Goal: Find specific page/section: Find specific page/section

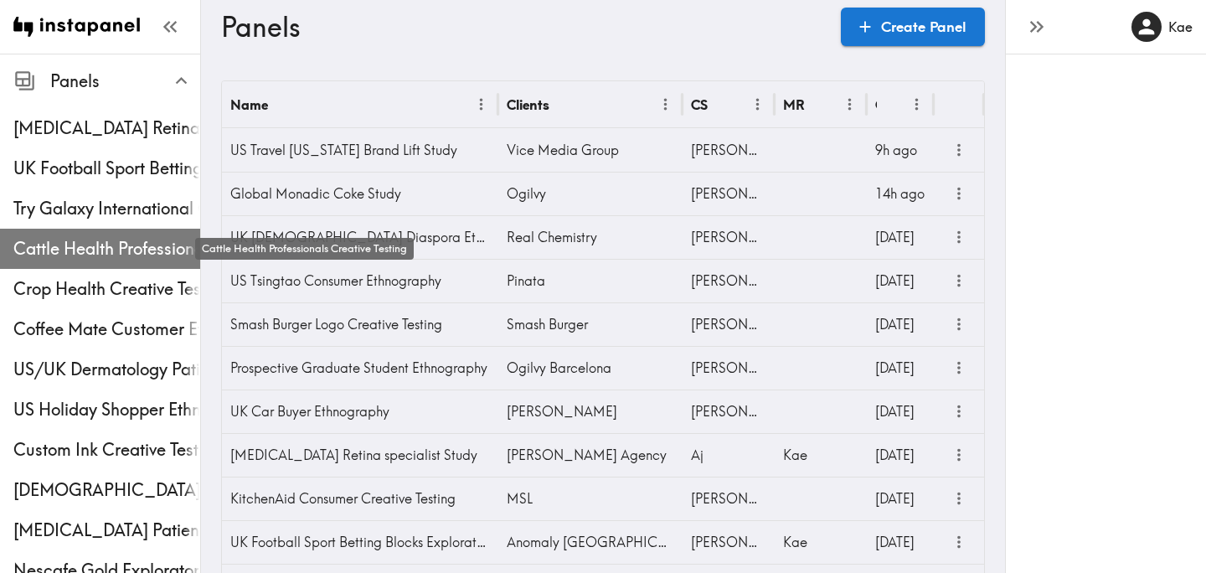
click at [116, 249] on span "Cattle Health Professionals Creative Testing" at bounding box center [106, 248] width 187 height 23
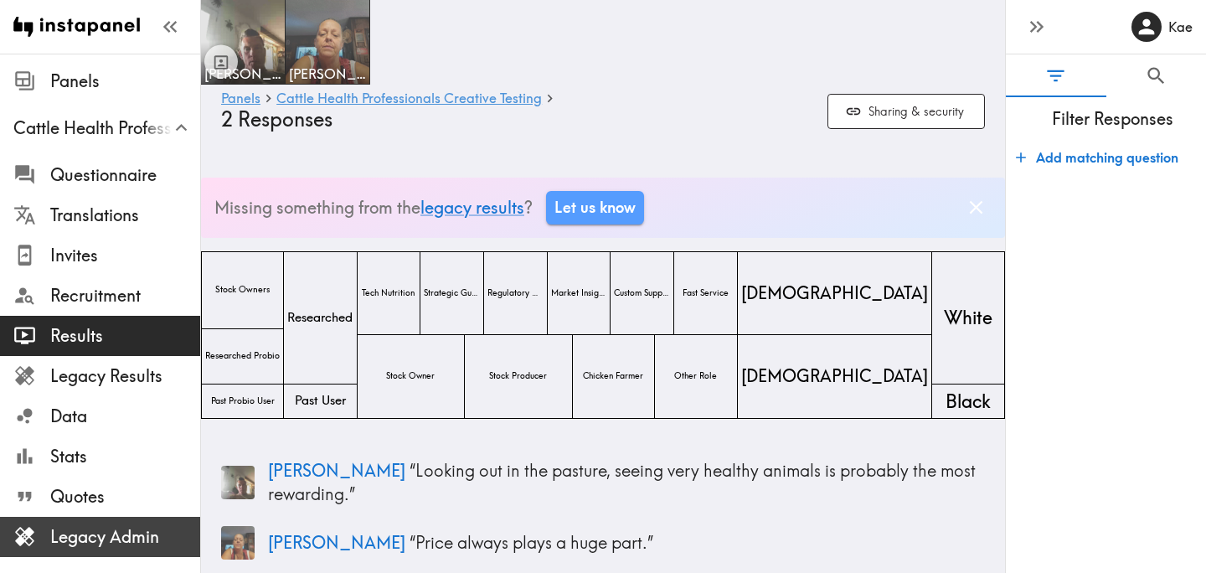
click at [133, 531] on span "Legacy Admin" at bounding box center [125, 536] width 150 height 23
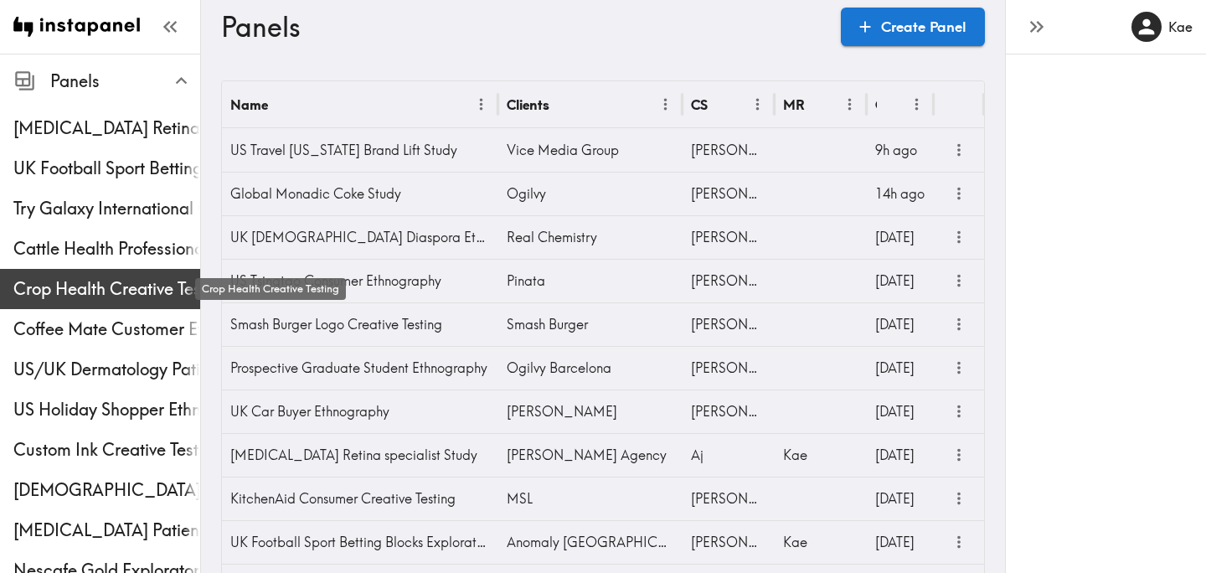
click at [81, 287] on span "Crop Health Creative Testing" at bounding box center [106, 288] width 187 height 23
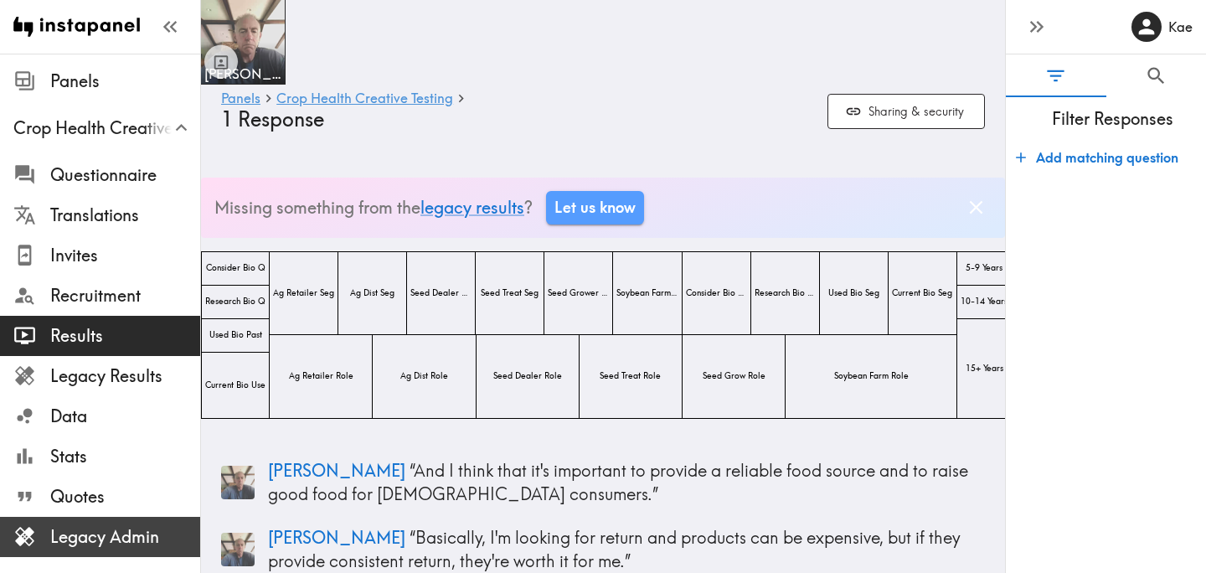
click at [116, 533] on span "Legacy Admin" at bounding box center [125, 536] width 150 height 23
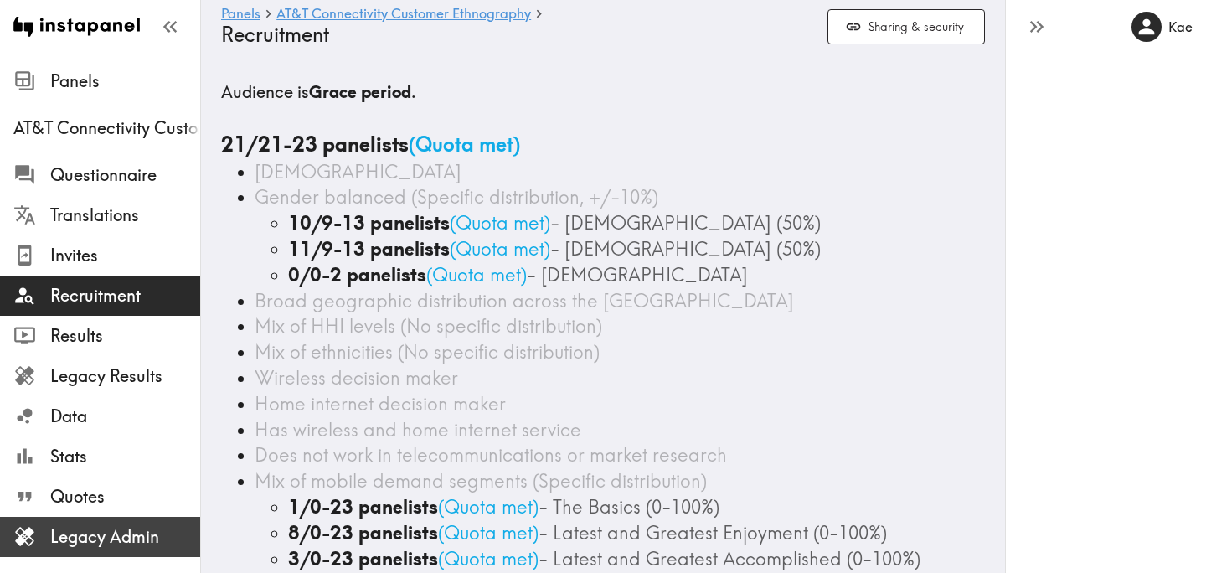
click at [117, 542] on span "Legacy Admin" at bounding box center [125, 536] width 150 height 23
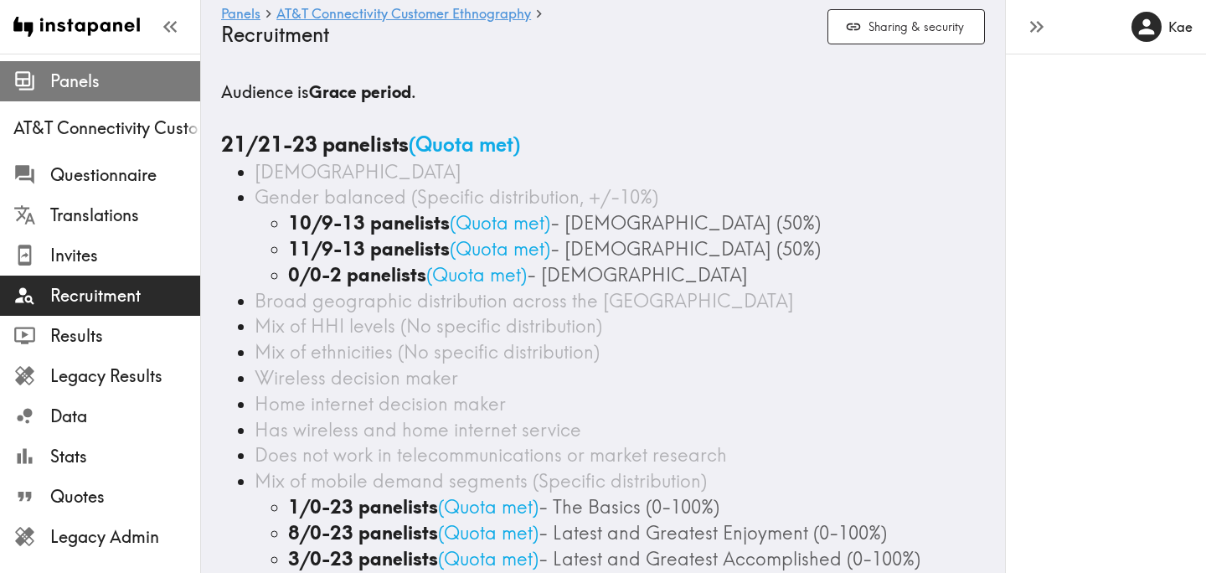
click at [100, 91] on span "Panels" at bounding box center [125, 80] width 150 height 23
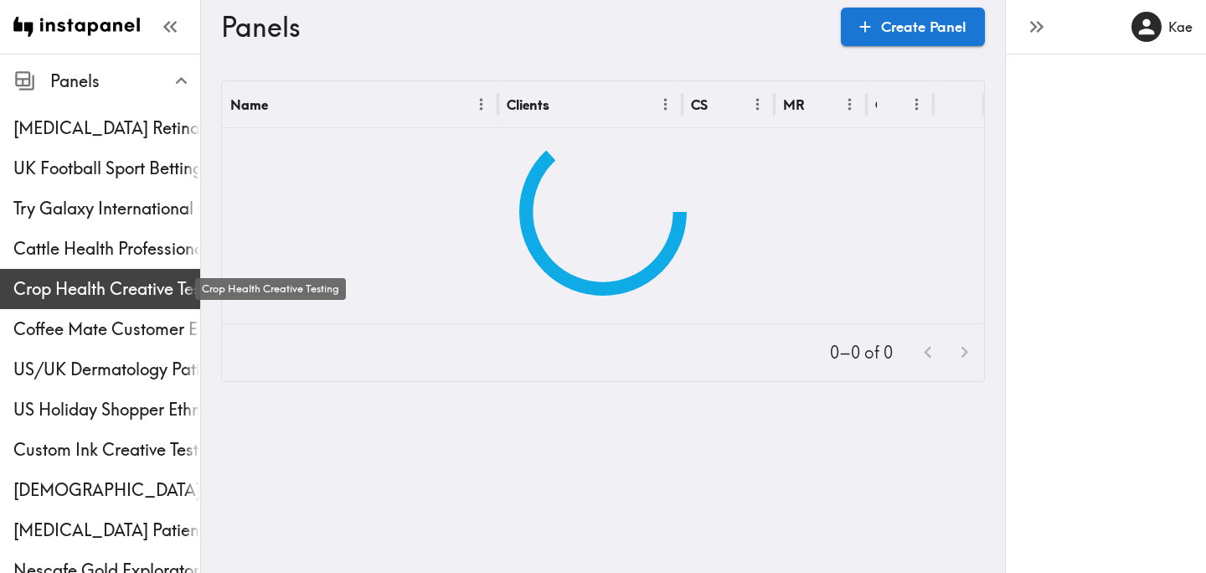
click at [39, 284] on span "Crop Health Creative Testing" at bounding box center [106, 288] width 187 height 23
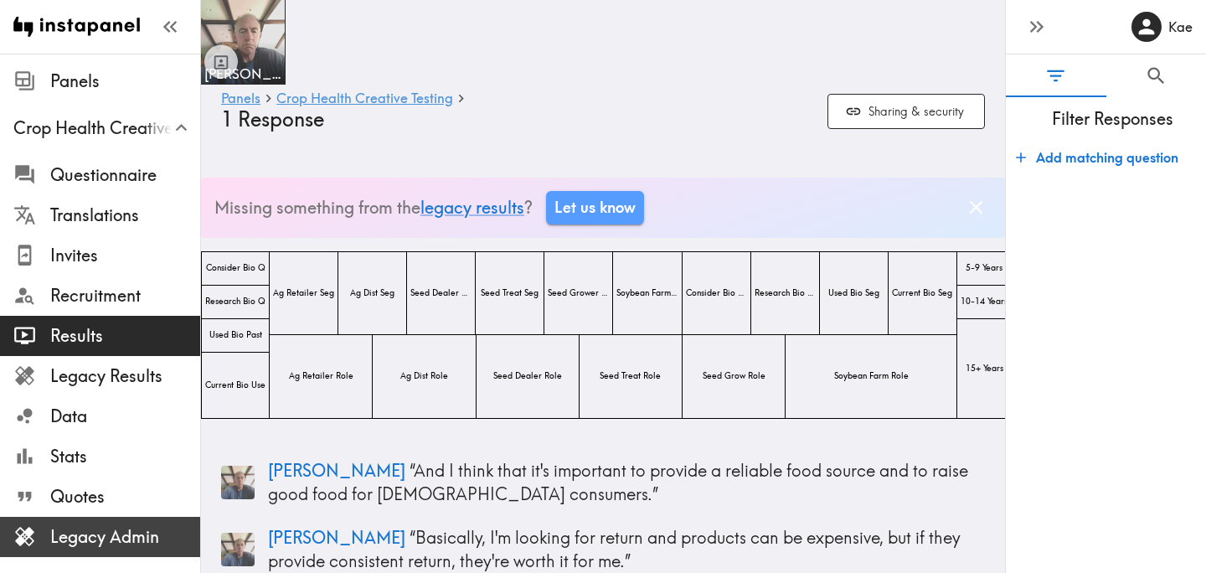
click at [66, 535] on span "Legacy Admin" at bounding box center [125, 536] width 150 height 23
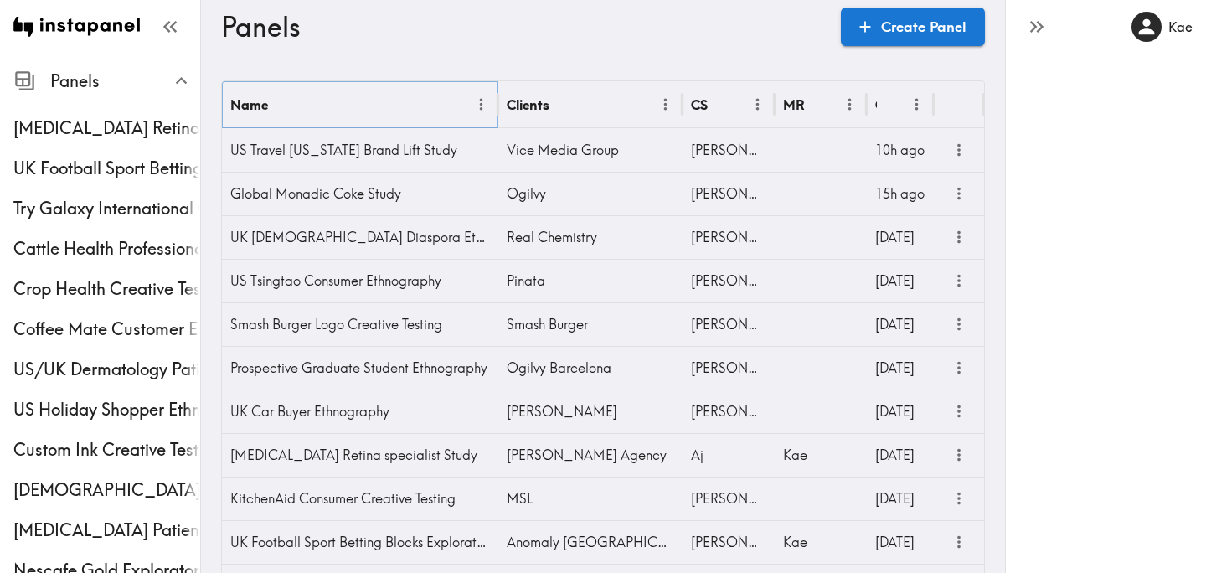
click at [486, 111] on icon "Menu" at bounding box center [481, 104] width 18 height 18
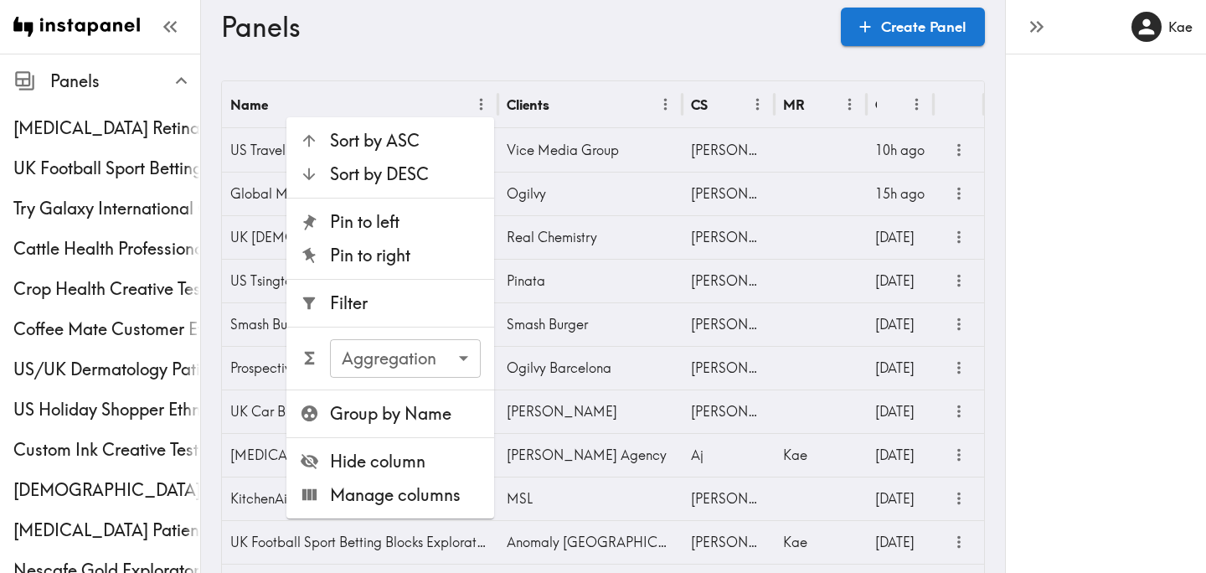
click at [407, 299] on span "Filter" at bounding box center [405, 302] width 151 height 23
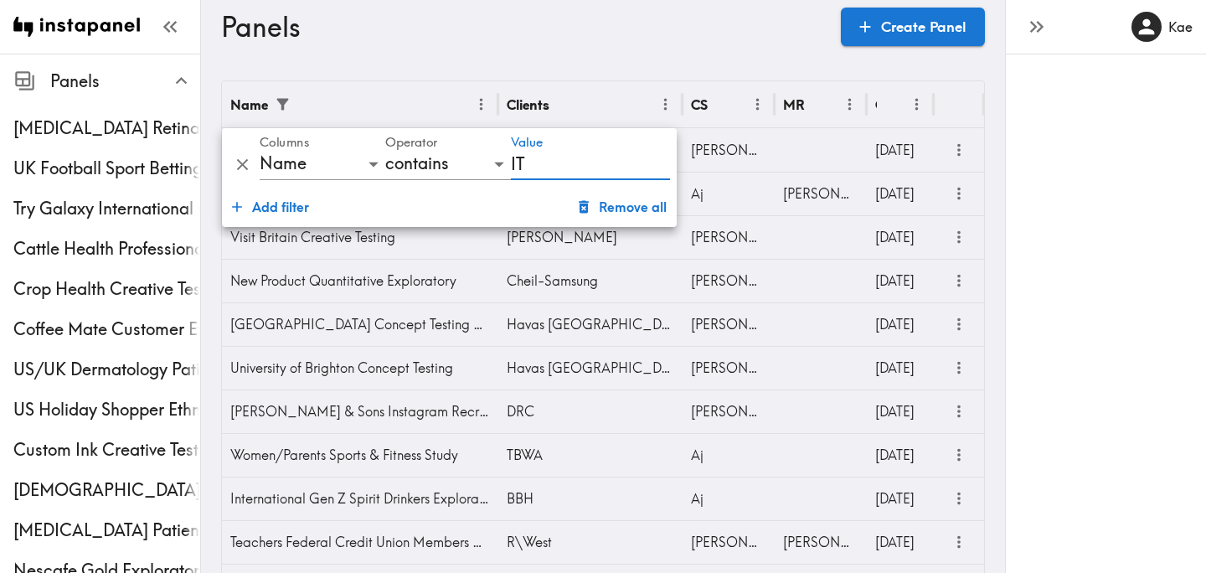
type input "IT"
click at [589, 14] on h3 "Panels" at bounding box center [524, 27] width 606 height 32
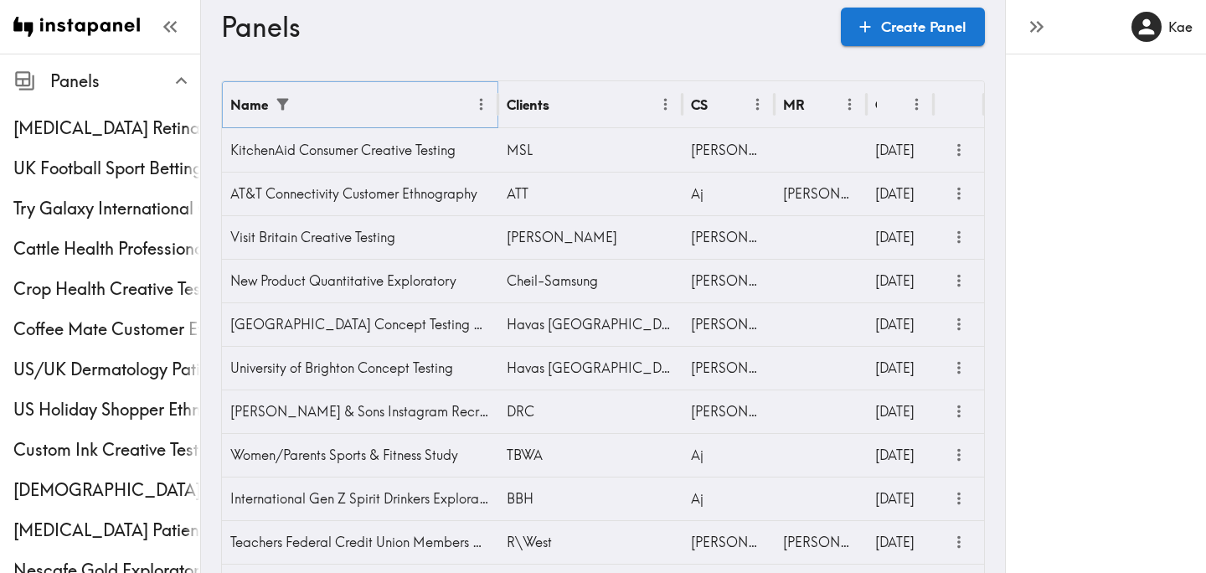
click at [481, 109] on icon "Menu" at bounding box center [481, 105] width 3 height 12
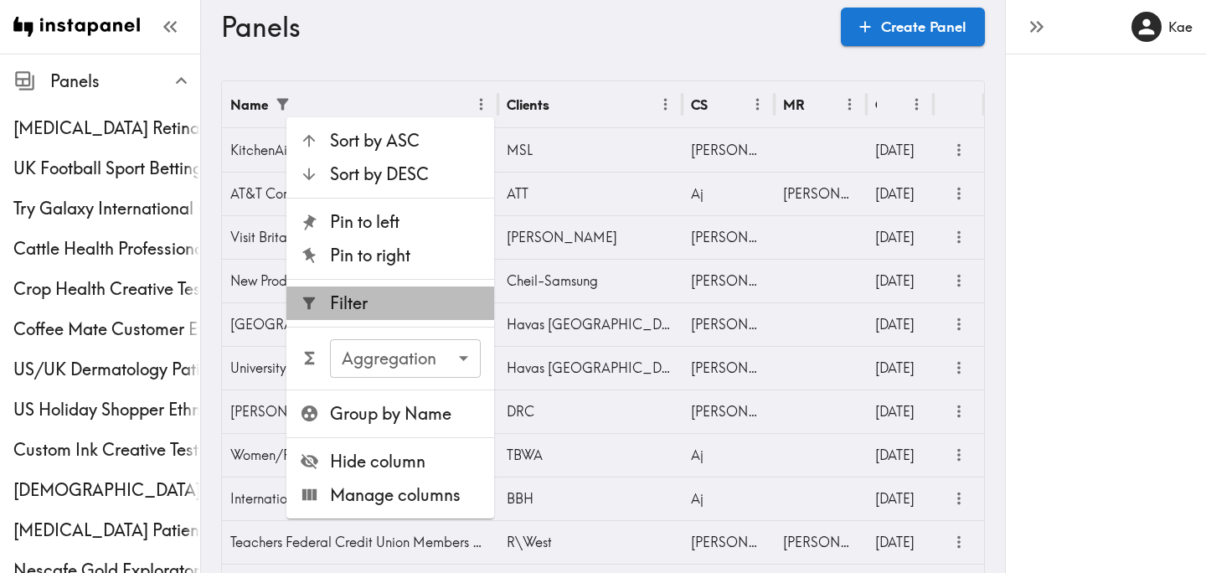
click at [414, 297] on span "Filter" at bounding box center [405, 302] width 151 height 23
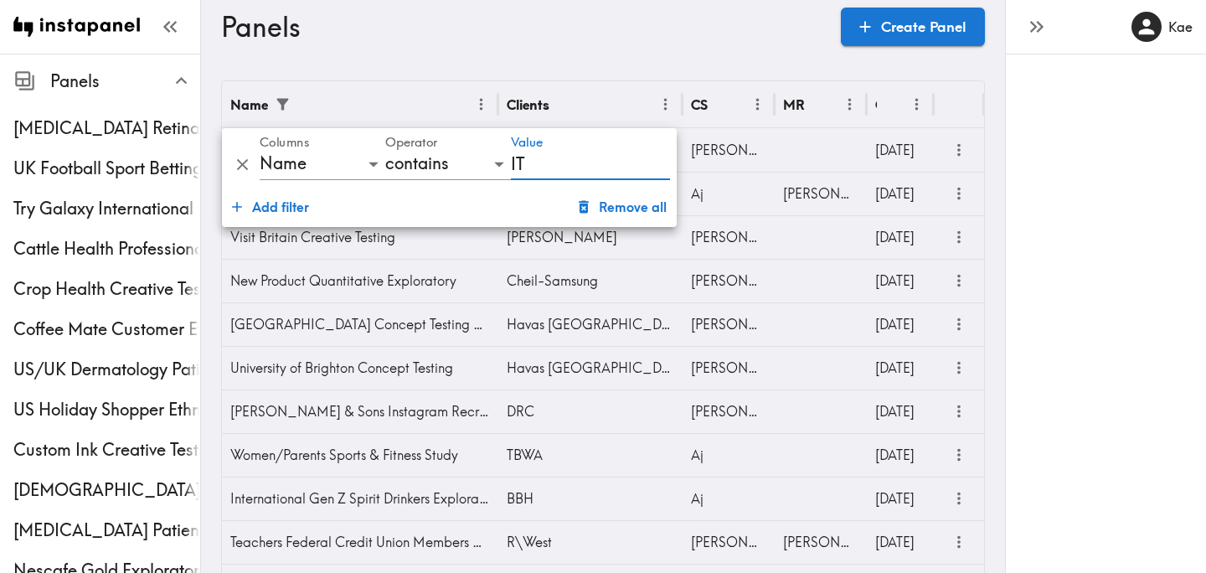
type input "I"
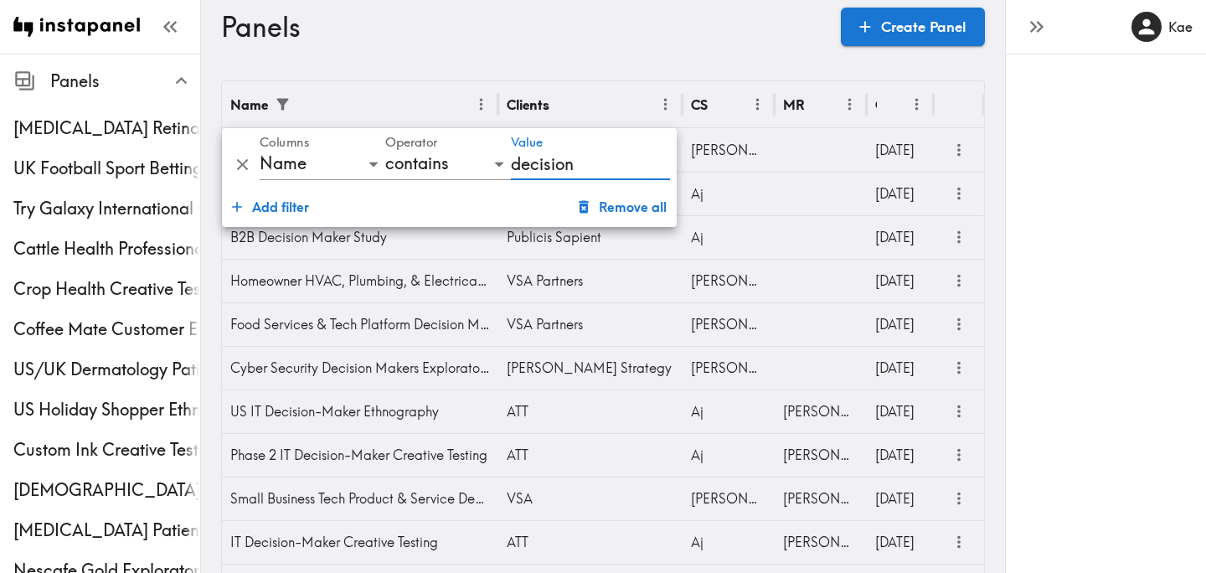
type input "decision"
click at [656, 0] on div "Panels Create Panel" at bounding box center [603, 27] width 764 height 54
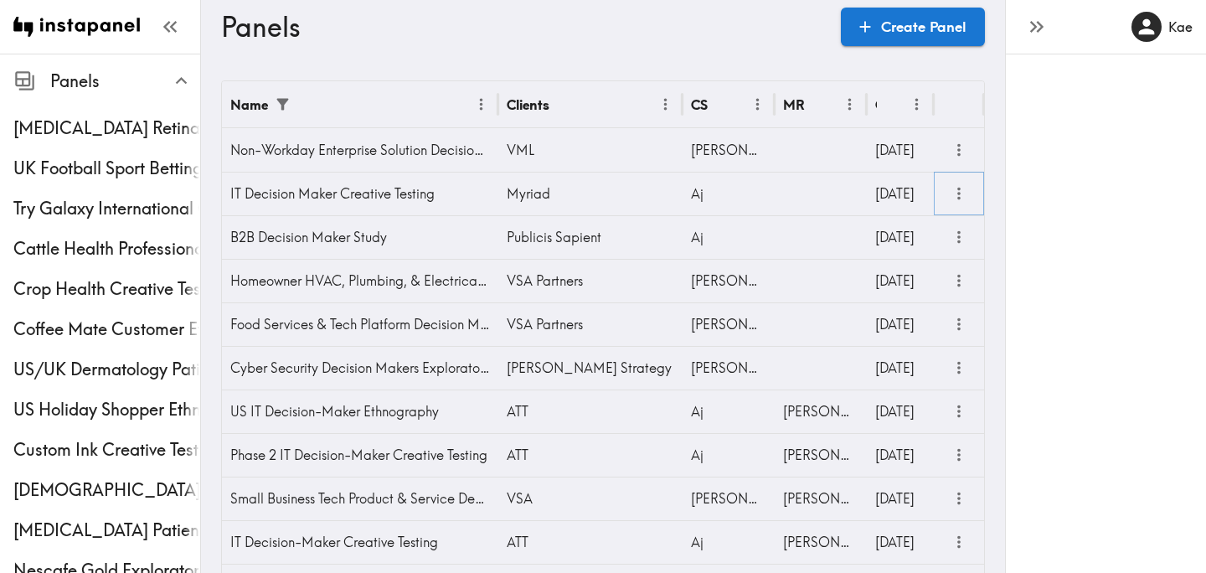
click at [957, 195] on icon "more" at bounding box center [958, 193] width 19 height 19
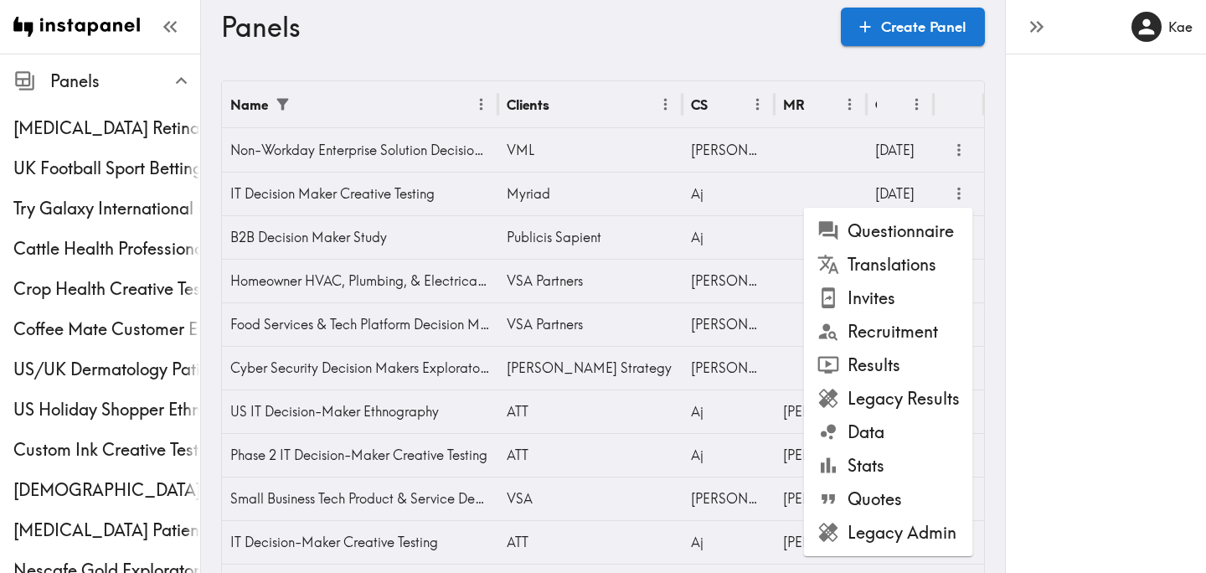
click at [893, 527] on li "Legacy Admin" at bounding box center [888, 532] width 169 height 33
